Goal: Transaction & Acquisition: Purchase product/service

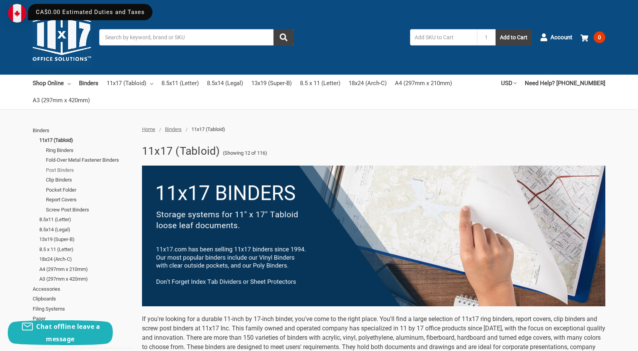
click at [58, 169] on link "Post Binders" at bounding box center [90, 170] width 88 height 10
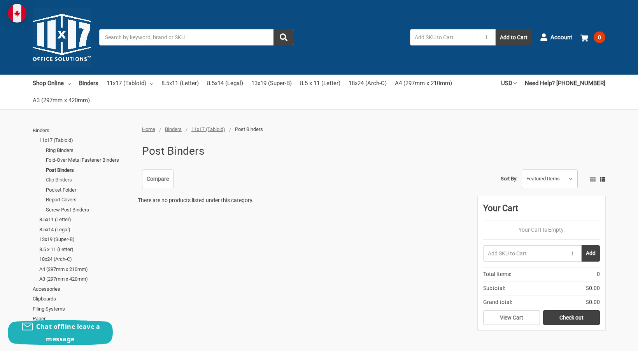
click at [61, 180] on link "Clip Binders" at bounding box center [90, 180] width 88 height 10
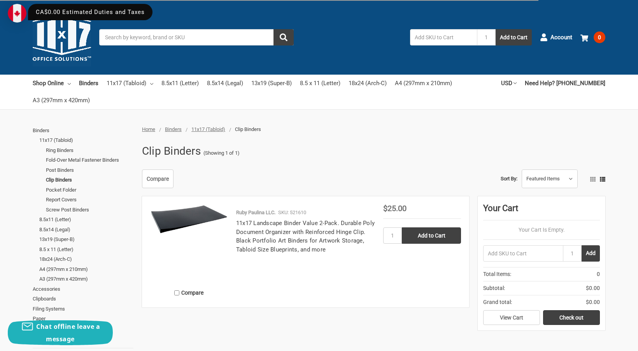
click at [174, 224] on img at bounding box center [189, 220] width 78 height 30
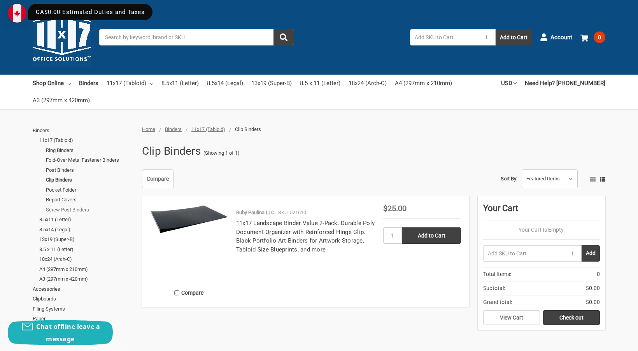
click at [64, 208] on link "Screw Post Binders" at bounding box center [90, 210] width 88 height 10
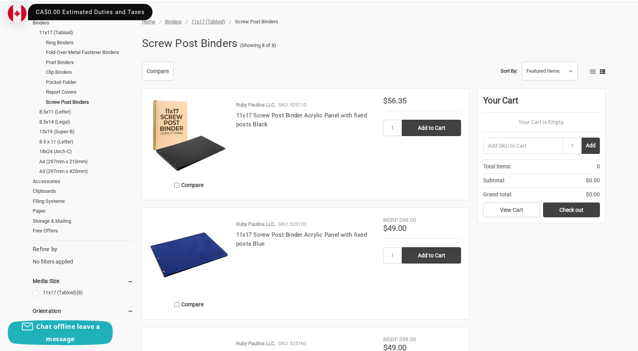
scroll to position [117, 0]
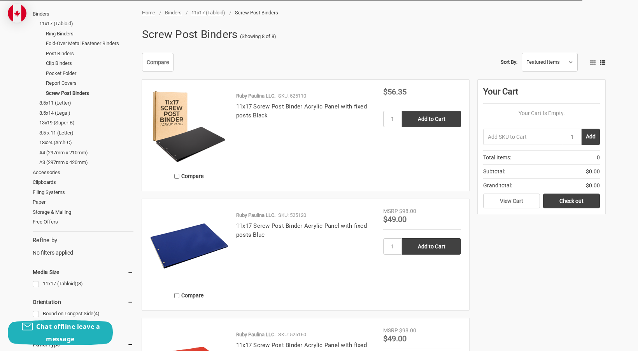
click at [191, 252] on img at bounding box center [189, 246] width 78 height 78
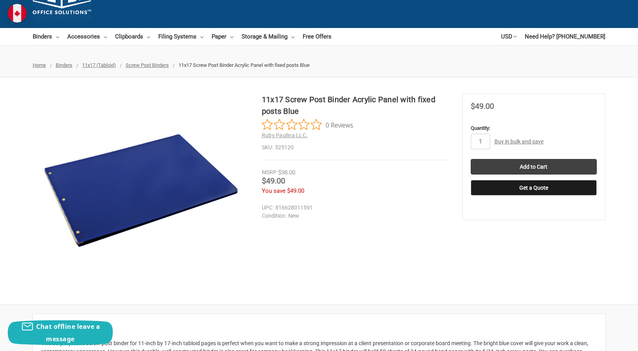
scroll to position [39, 0]
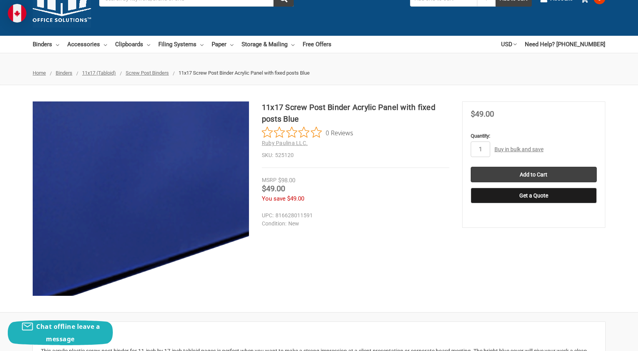
click at [161, 203] on img at bounding box center [113, 193] width 498 height 498
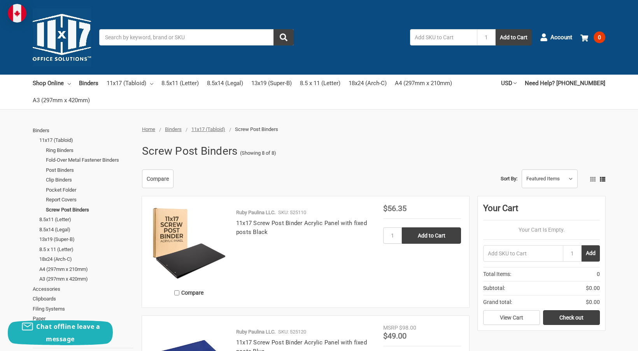
click at [526, 81] on li "Need Help? [PHONE_NUMBER]" at bounding box center [560, 83] width 89 height 17
click at [516, 84] on link "USD" at bounding box center [509, 83] width 16 height 17
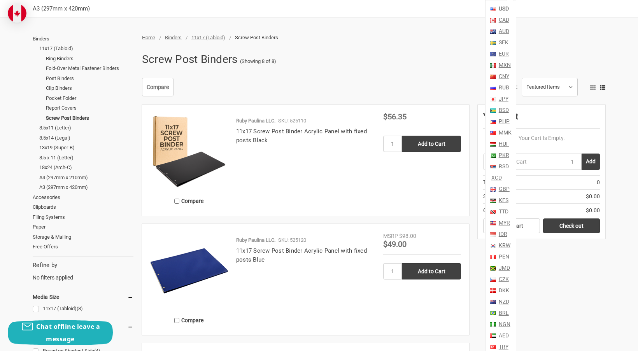
click at [509, 19] on link "CAD" at bounding box center [503, 19] width 12 height 11
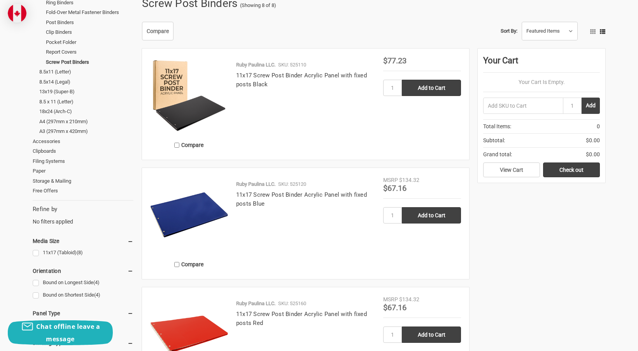
scroll to position [156, 0]
